Goal: Transaction & Acquisition: Download file/media

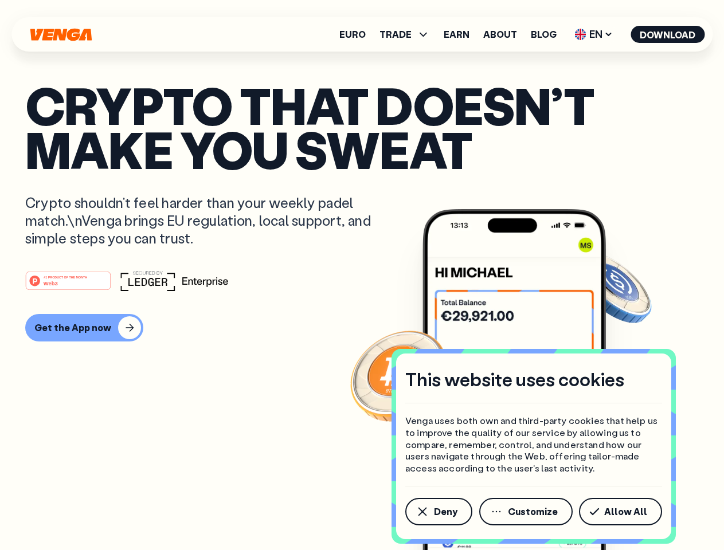
click at [362, 275] on div "#1 PRODUCT OF THE MONTH Web3" at bounding box center [361, 280] width 673 height 21
click at [438, 512] on span "Deny" at bounding box center [445, 511] width 23 height 9
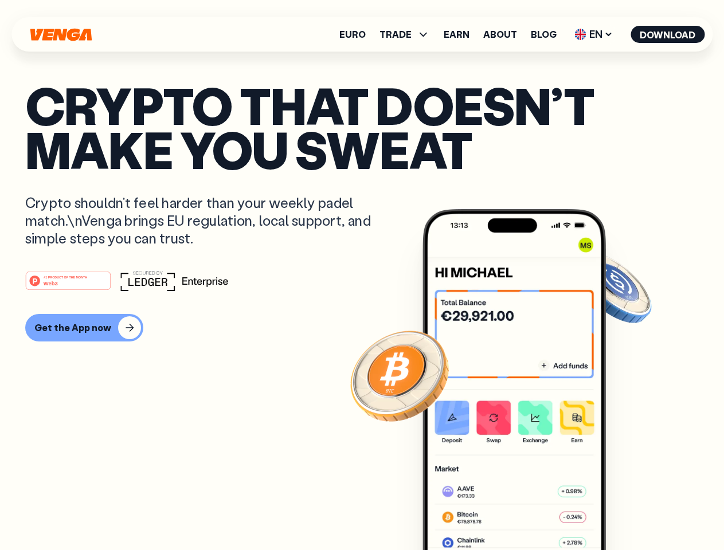
click at [527, 512] on img at bounding box center [513, 401] width 183 height 384
click at [622, 512] on article "Crypto that doesn’t make you sweat Crypto shouldn’t feel harder than your weekl…" at bounding box center [361, 298] width 673 height 430
click at [408, 34] on span "TRADE" at bounding box center [395, 34] width 32 height 9
click at [594, 34] on span "EN" at bounding box center [593, 34] width 46 height 18
click at [667, 34] on button "Download" at bounding box center [667, 34] width 74 height 17
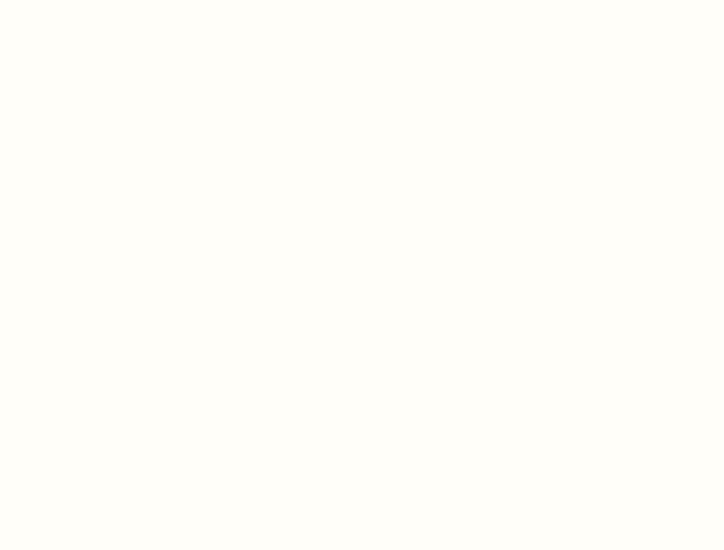
click at [362, 0] on html "This website uses cookies Venga uses both own and third-party cookies that help…" at bounding box center [362, 0] width 724 height 0
click at [83, 0] on html "This website uses cookies Venga uses both own and third-party cookies that help…" at bounding box center [362, 0] width 724 height 0
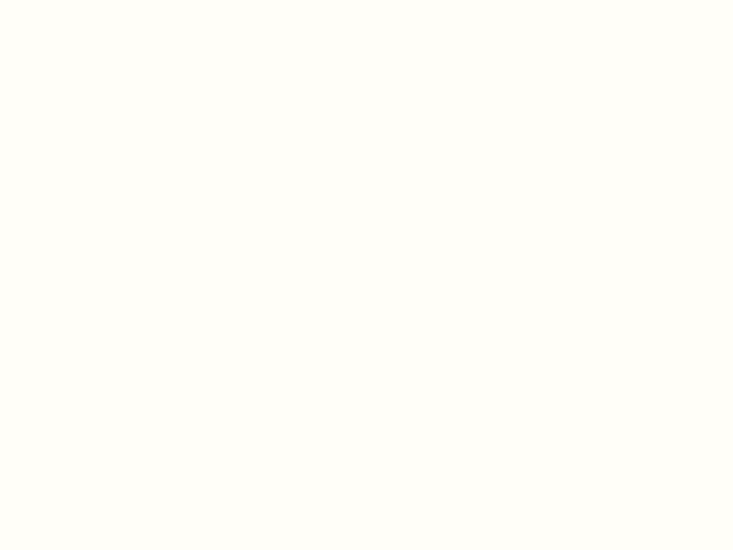
click at [70, 0] on html "This website uses cookies Venga uses both own and third-party cookies that help…" at bounding box center [366, 0] width 733 height 0
